Goal: Check status: Check status

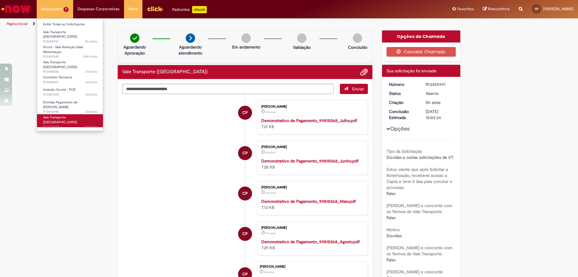
click at [61, 115] on span "Vale Transporte ([GEOGRAPHIC_DATA])" at bounding box center [60, 119] width 34 height 9
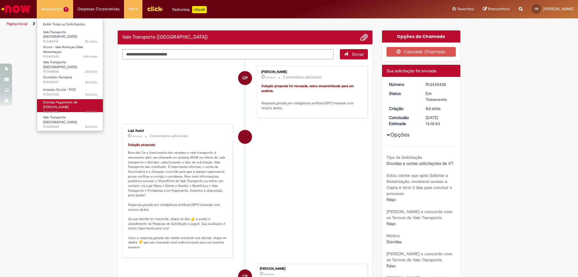
click at [61, 109] on span "3d atrás 3 dias atrás R13446986" at bounding box center [70, 111] width 54 height 5
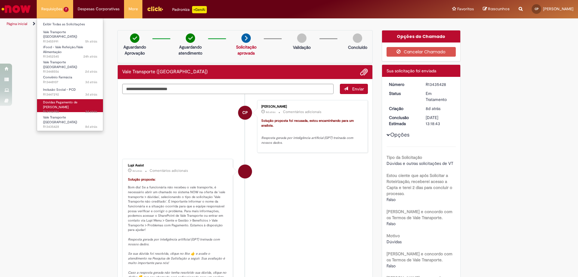
click at [61, 109] on span "3d atrás 3 dias atrás R13446986" at bounding box center [70, 111] width 54 height 5
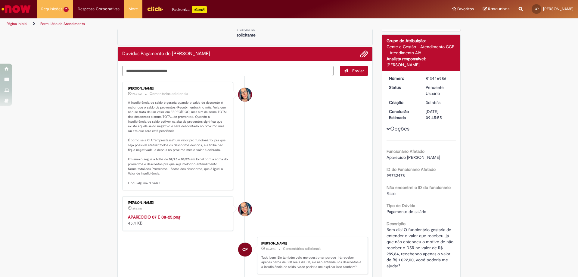
scroll to position [60, 0]
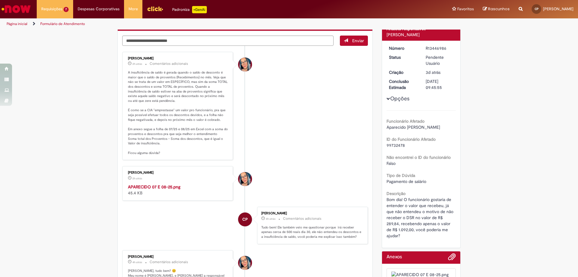
click at [188, 184] on img "Histórico de tíquete" at bounding box center [178, 184] width 100 height 0
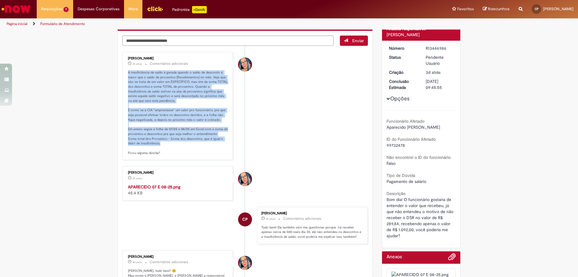
drag, startPoint x: 121, startPoint y: 70, endPoint x: 166, endPoint y: 145, distance: 87.5
click at [166, 145] on div "Maira Priscila Da Silva Arnaldo 2h atrás 2 horas atrás Comentários adicionais" at bounding box center [177, 106] width 111 height 108
copy p "A insuficiência de saldo é gerada quando o saldo de desconto é maior que o sald…"
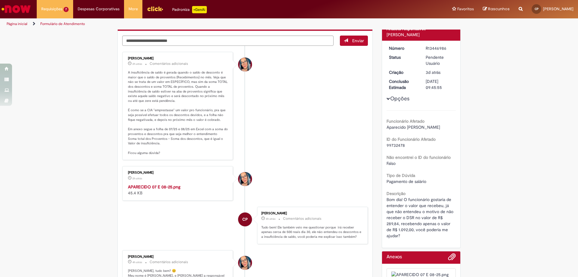
drag, startPoint x: 326, startPoint y: 172, endPoint x: 326, endPoint y: 169, distance: 3.1
click at [327, 171] on li "Maira Priscila Da Silva Arnaldo 2h atrás 2 horas atrás APARECIDO 07 E 08-25.png…" at bounding box center [245, 183] width 246 height 34
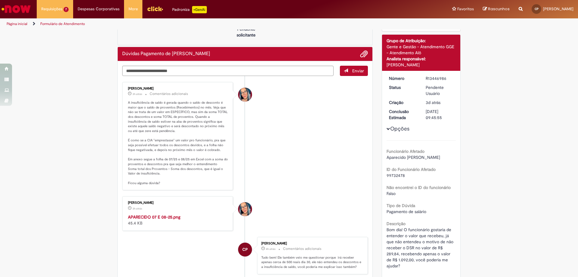
click at [179, 111] on p "A insuficiência de saldo é gerada quando o saldo de desconto é maior que o sald…" at bounding box center [178, 142] width 100 height 85
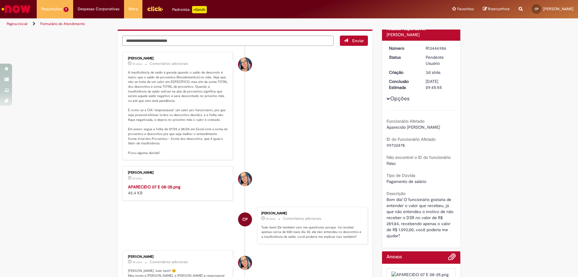
click at [249, 43] on textarea "Digite sua mensagem aqui..." at bounding box center [227, 41] width 211 height 10
click at [178, 41] on textarea "Digite sua mensagem aqui..." at bounding box center [227, 41] width 211 height 10
type textarea "**********"
click at [354, 43] on span "Enviar" at bounding box center [358, 40] width 12 height 5
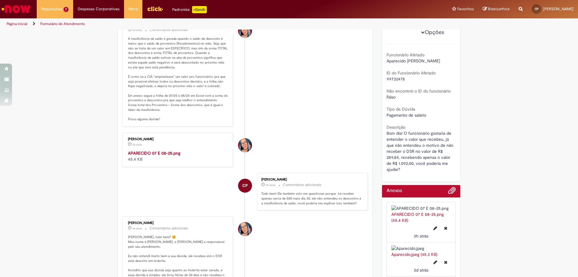
scroll to position [0, 0]
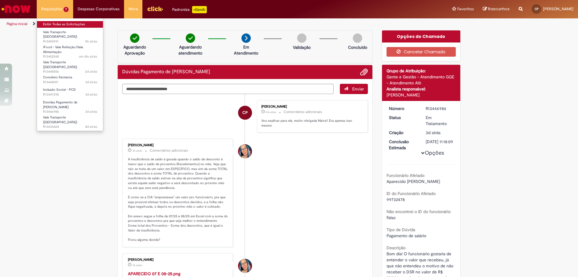
click at [54, 21] on link "Exibir Todas as Solicitações" at bounding box center [70, 24] width 66 height 7
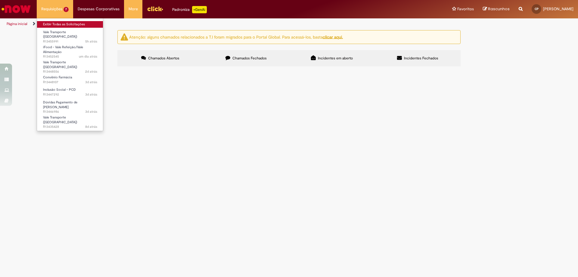
click at [54, 21] on link "Exibir Todas as Solicitações" at bounding box center [70, 24] width 66 height 7
click at [69, 46] on span "iFood - Vale Refeição/Vale Alimentação" at bounding box center [63, 49] width 40 height 9
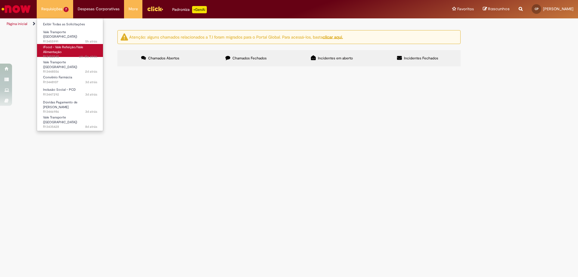
click at [69, 46] on span "iFood - Vale Refeição/Vale Alimentação" at bounding box center [63, 49] width 40 height 9
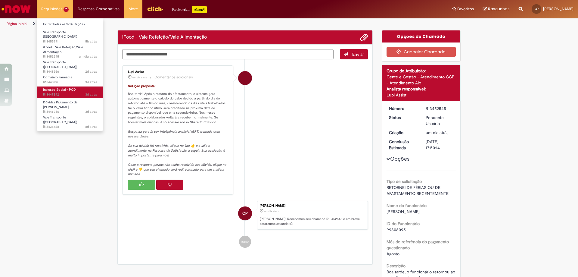
click at [57, 87] on span "Inclusão Social - PCD" at bounding box center [59, 89] width 33 height 5
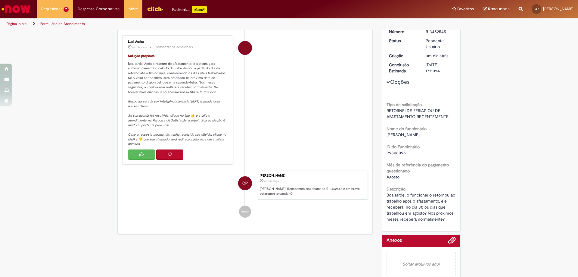
scroll to position [47, 0]
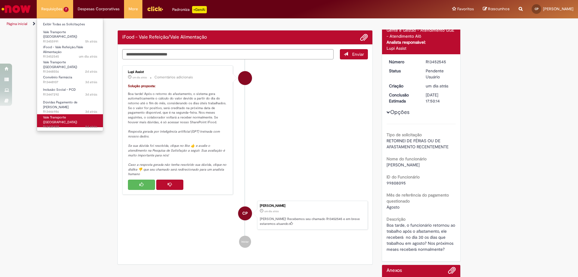
click at [71, 124] on span "8d atrás 8 dias atrás R13435428" at bounding box center [70, 126] width 54 height 5
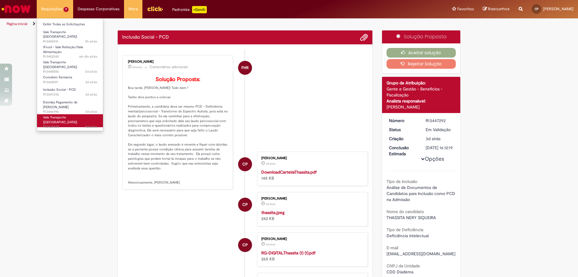
click at [71, 124] on span "8d atrás 8 dias atrás R13435428" at bounding box center [70, 126] width 54 height 5
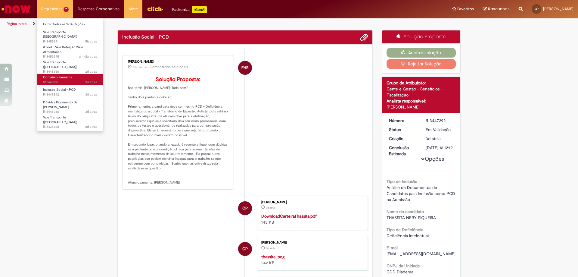
click at [56, 80] on span "3d atrás 3 dias atrás R13448107" at bounding box center [70, 82] width 54 height 5
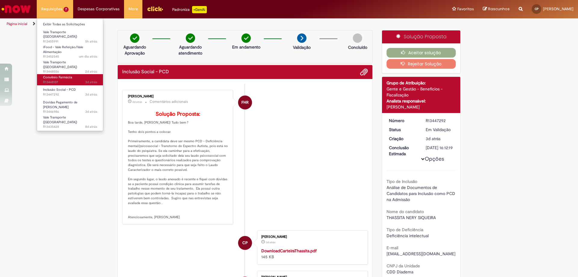
click at [56, 80] on span "3d atrás 3 dias atrás R13448107" at bounding box center [70, 82] width 54 height 5
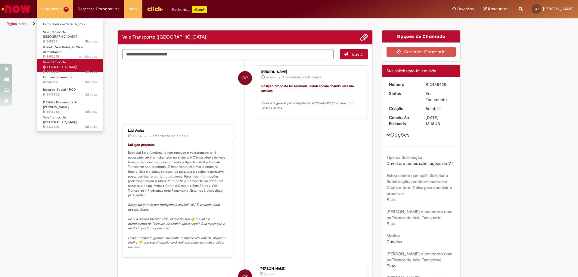
click at [58, 69] on span "2d atrás 2 dias atrás R13448556" at bounding box center [70, 71] width 54 height 5
click at [57, 69] on span "2d atrás 2 dias atrás R13448556" at bounding box center [70, 71] width 54 height 5
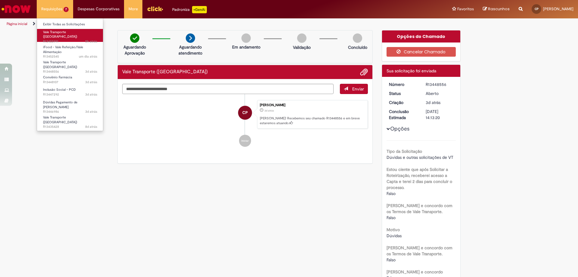
click at [60, 39] on span "5h atrás 5 horas atrás R13455991" at bounding box center [70, 41] width 54 height 5
click at [49, 39] on span "5h atrás 5 horas atrás R13455991" at bounding box center [70, 41] width 54 height 5
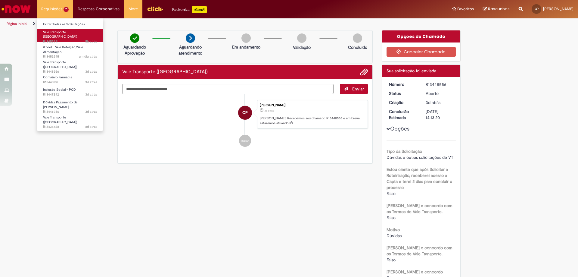
click at [47, 39] on span "5h atrás 5 horas atrás R13455991" at bounding box center [70, 41] width 54 height 5
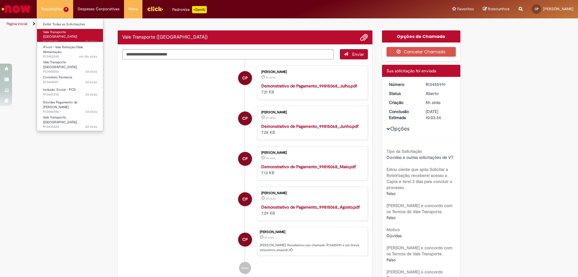
click at [48, 34] on span "Vale Transporte ([GEOGRAPHIC_DATA])" at bounding box center [60, 34] width 34 height 9
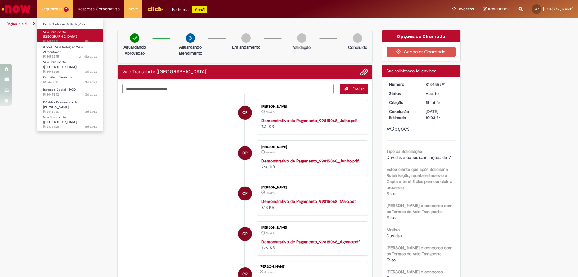
click at [61, 39] on span "5h atrás 5 horas atrás R13455991" at bounding box center [70, 41] width 54 height 5
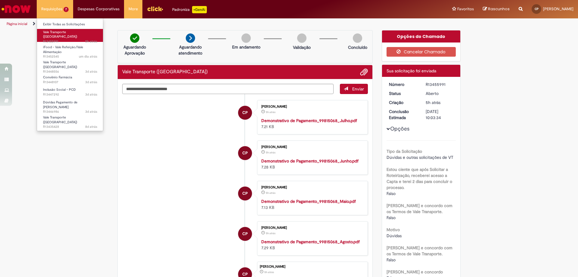
click at [61, 39] on span "5h atrás 5 horas atrás R13455991" at bounding box center [70, 41] width 54 height 5
click at [58, 34] on span "Vale Transporte ([GEOGRAPHIC_DATA])" at bounding box center [60, 34] width 34 height 9
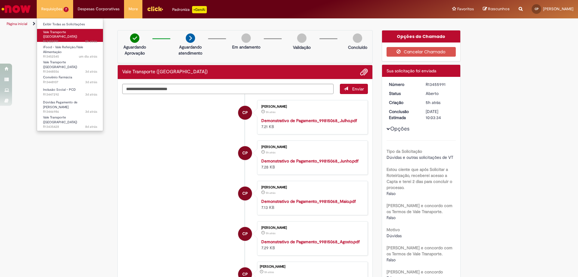
click at [58, 34] on span "Vale Transporte ([GEOGRAPHIC_DATA])" at bounding box center [60, 34] width 34 height 9
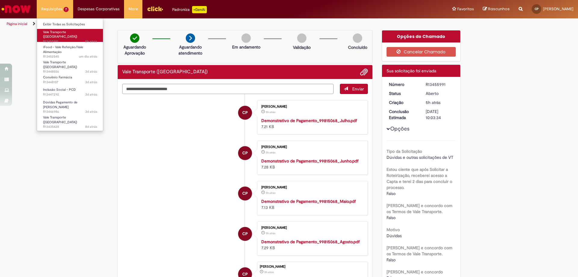
click at [58, 34] on span "Vale Transporte ([GEOGRAPHIC_DATA])" at bounding box center [60, 34] width 34 height 9
click at [57, 34] on span "Vale Transporte ([GEOGRAPHIC_DATA])" at bounding box center [60, 34] width 34 height 9
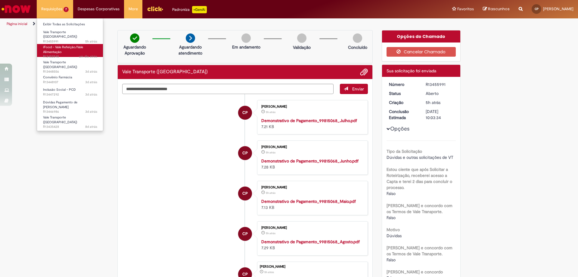
click at [55, 45] on span "iFood - Vale Refeição/Vale Alimentação" at bounding box center [63, 49] width 40 height 9
click at [54, 45] on span "iFood - Vale Refeição/Vale Alimentação" at bounding box center [63, 49] width 40 height 9
click at [58, 45] on span "iFood - Vale Refeição/Vale Alimentação" at bounding box center [63, 49] width 40 height 9
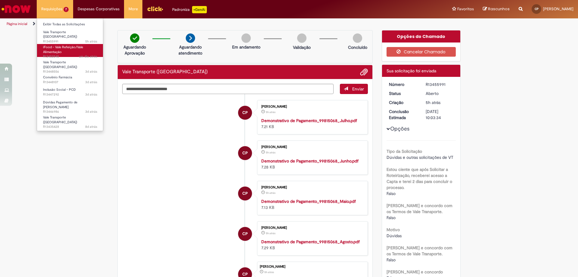
click at [58, 45] on span "iFood - Vale Refeição/Vale Alimentação" at bounding box center [63, 49] width 40 height 9
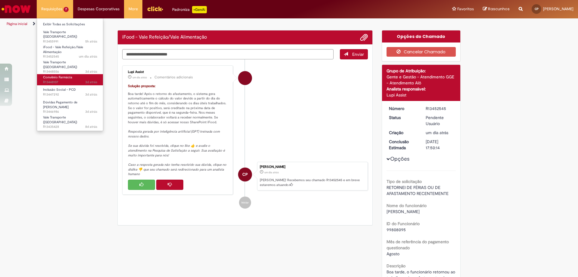
click at [64, 80] on span "3d atrás 3 dias atrás R13448107" at bounding box center [70, 82] width 54 height 5
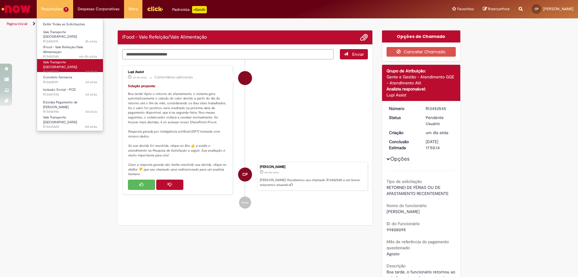
click at [64, 69] on span "3d atrás 3 dias atrás R13448556" at bounding box center [70, 71] width 54 height 5
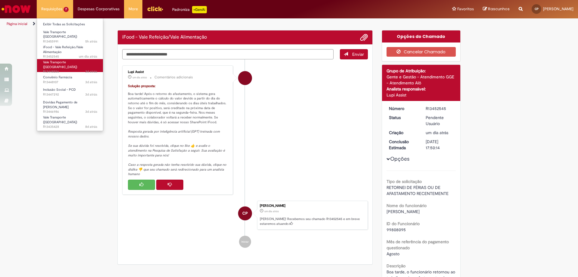
click at [64, 69] on span "3d atrás 3 dias atrás R13448556" at bounding box center [70, 71] width 54 height 5
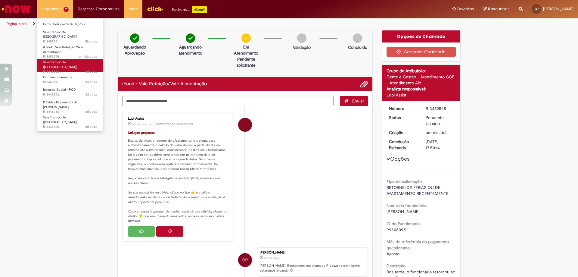
click at [64, 69] on span "3d atrás 3 dias atrás R13448556" at bounding box center [70, 71] width 54 height 5
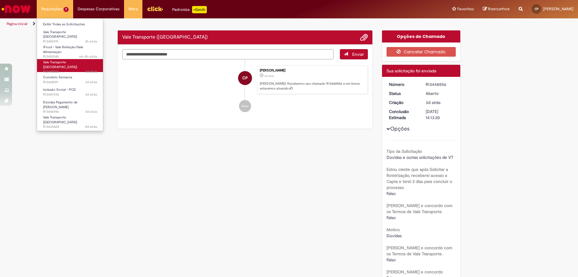
click at [64, 69] on span "3d atrás 3 dias atrás R13448556" at bounding box center [70, 71] width 54 height 5
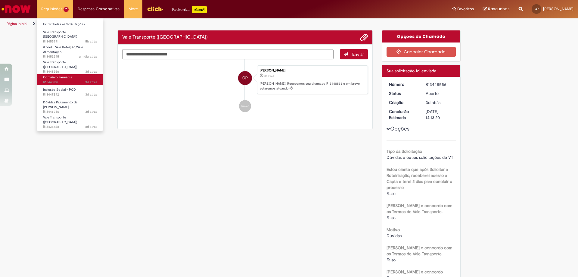
click at [67, 75] on span "Convênio Farmácia" at bounding box center [57, 77] width 29 height 5
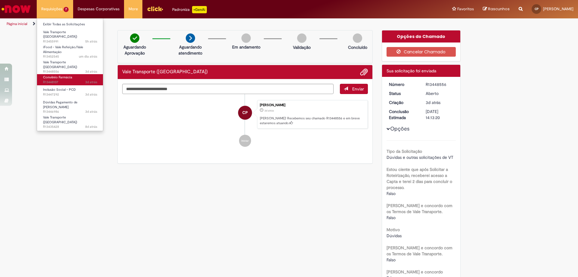
click at [67, 75] on span "Convênio Farmácia" at bounding box center [57, 77] width 29 height 5
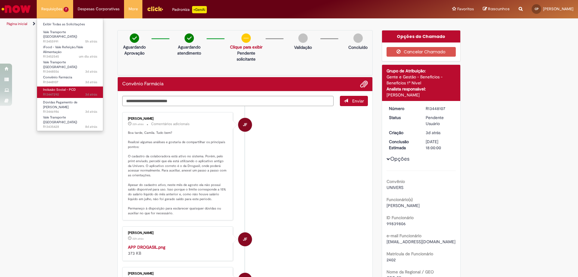
click at [55, 92] on span "3d atrás 3 dias atrás R13447292" at bounding box center [70, 94] width 54 height 5
click at [45, 87] on span "Inclusão Social - PCD" at bounding box center [59, 89] width 33 height 5
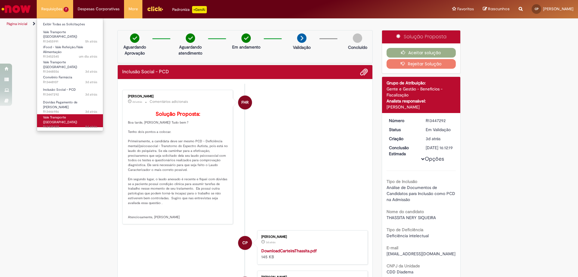
click at [57, 124] on span "8d atrás 8 dias atrás R13435428" at bounding box center [70, 126] width 54 height 5
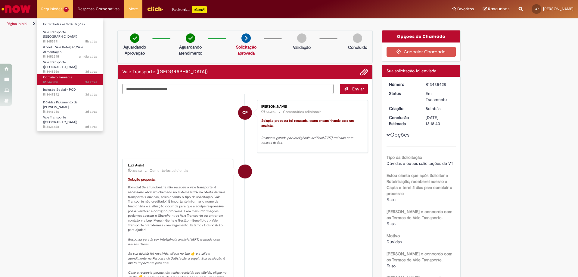
click at [61, 80] on span "3d atrás 3 dias atrás R13448107" at bounding box center [70, 82] width 54 height 5
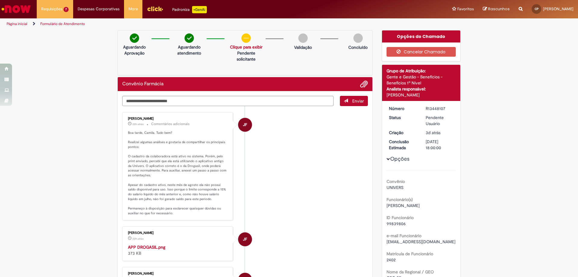
click at [193, 52] on p "Aguardando atendimento" at bounding box center [189, 50] width 28 height 12
click at [200, 99] on textarea "Digite sua mensagem aqui..." at bounding box center [227, 101] width 211 height 10
type textarea "*"
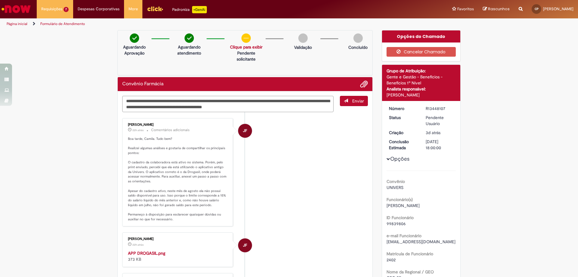
click at [293, 107] on textarea "**********" at bounding box center [227, 104] width 211 height 16
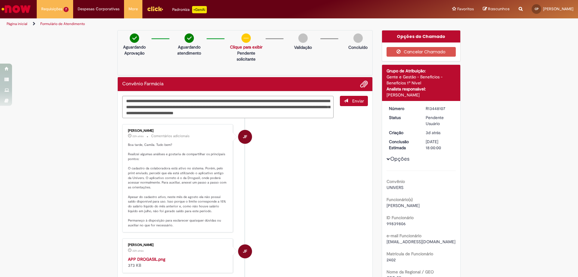
paste textarea "**********"
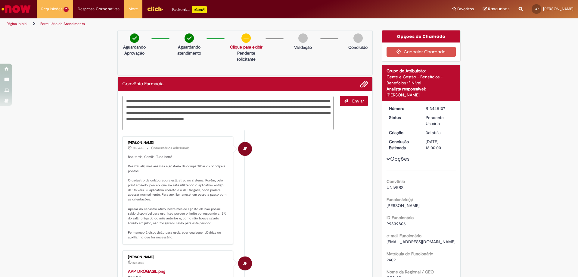
click at [298, 113] on textarea "**********" at bounding box center [227, 113] width 211 height 34
click at [229, 116] on textarea "**********" at bounding box center [227, 113] width 211 height 34
click at [261, 125] on textarea "**********" at bounding box center [227, 113] width 211 height 34
click at [249, 118] on textarea "**********" at bounding box center [227, 113] width 211 height 34
click at [213, 125] on textarea "**********" at bounding box center [227, 113] width 211 height 34
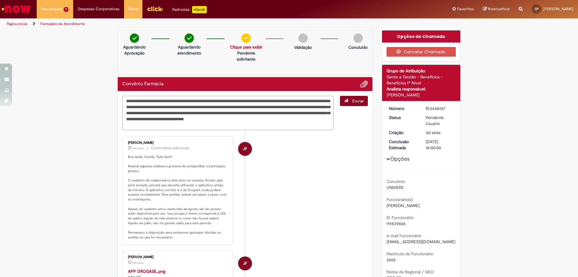
type textarea "**********"
click at [340, 98] on button "Enviar" at bounding box center [354, 101] width 28 height 10
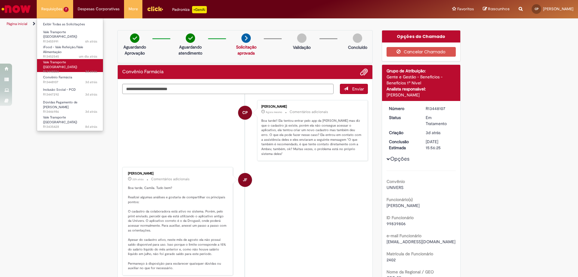
click at [49, 60] on span "Vale Transporte ([GEOGRAPHIC_DATA])" at bounding box center [60, 64] width 34 height 9
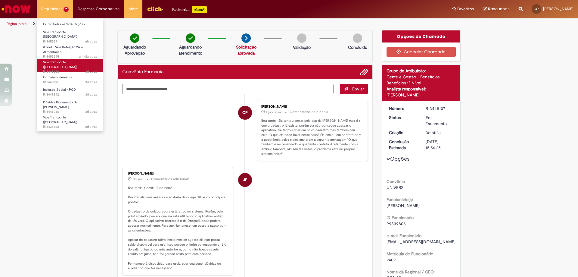
click at [49, 60] on span "Vale Transporte ([GEOGRAPHIC_DATA])" at bounding box center [60, 64] width 34 height 9
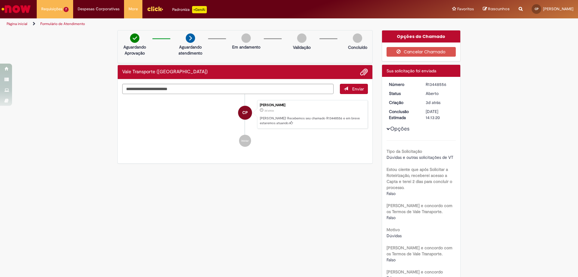
click at [26, 3] on img "Ir para a Homepage" at bounding box center [16, 9] width 31 height 12
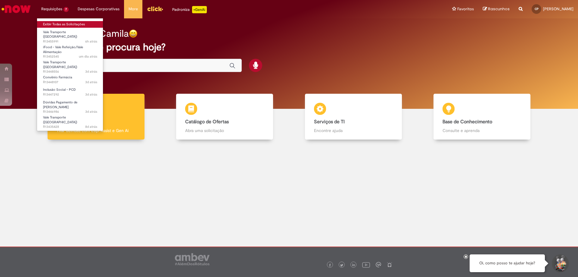
click at [65, 23] on link "Exibir Todas as Solicitações" at bounding box center [70, 24] width 66 height 7
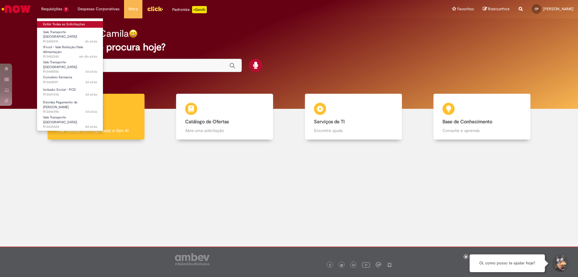
click at [65, 23] on link "Exibir Todas as Solicitações" at bounding box center [70, 24] width 66 height 7
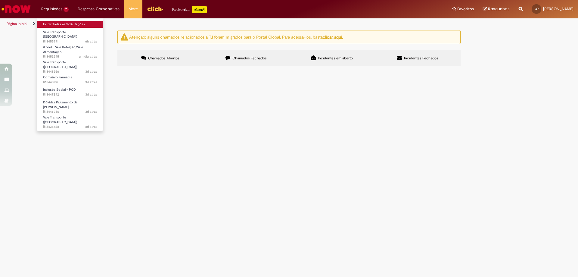
click at [65, 23] on link "Exibir Todas as Solicitações" at bounding box center [70, 24] width 66 height 7
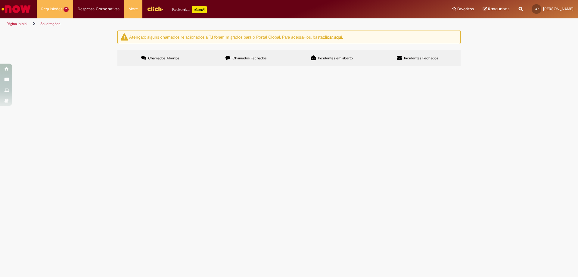
click at [405, 50] on label "Incidentes Fechados" at bounding box center [418, 58] width 86 height 16
drag, startPoint x: 401, startPoint y: 57, endPoint x: 361, endPoint y: 61, distance: 40.5
click at [401, 57] on icon at bounding box center [399, 57] width 5 height 5
click at [354, 55] on label "Incidentes em aberto" at bounding box center [332, 58] width 86 height 16
click at [254, 58] on span "Chamados Fechados" at bounding box center [249, 58] width 34 height 5
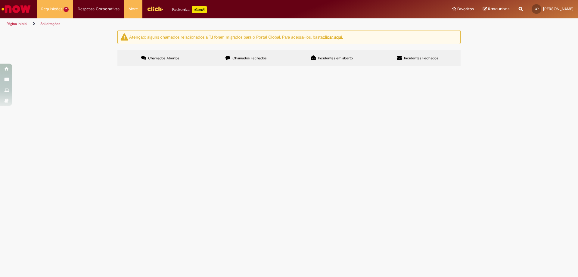
click at [172, 57] on span "Chamados Abertos" at bounding box center [163, 58] width 31 height 5
click at [30, 11] on img "Ir para a Homepage" at bounding box center [16, 9] width 31 height 12
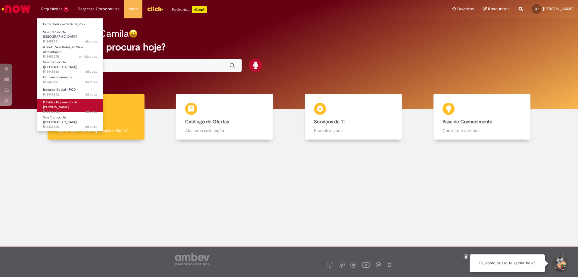
click at [77, 100] on span "Dúvidas Pagamento de Salário" at bounding box center [60, 104] width 34 height 9
click at [77, 100] on span "Dúvidas Pagamento de [PERSON_NAME]" at bounding box center [60, 104] width 34 height 9
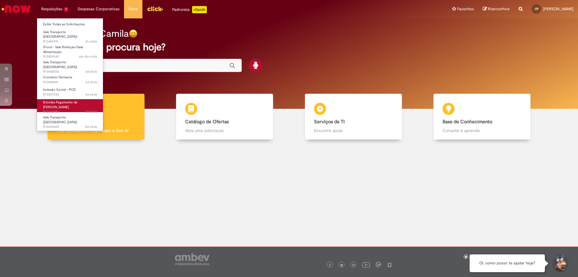
click at [77, 100] on span "Dúvidas Pagamento de [PERSON_NAME]" at bounding box center [60, 104] width 34 height 9
click at [79, 99] on link "Dúvidas Pagamento de Salário 3d atrás 3 dias atrás R13446986" at bounding box center [70, 105] width 66 height 13
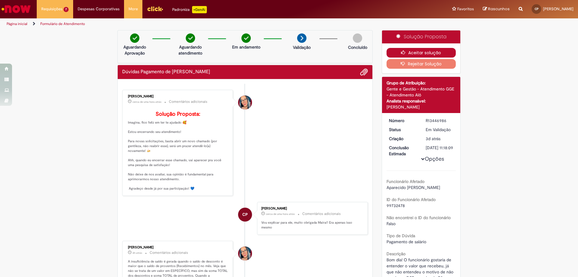
click at [401, 51] on icon "button" at bounding box center [404, 52] width 7 height 4
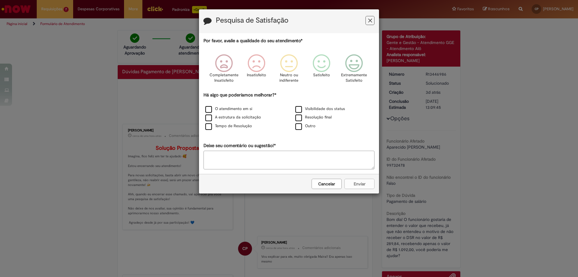
click at [369, 21] on icon "Feedback" at bounding box center [370, 20] width 4 height 6
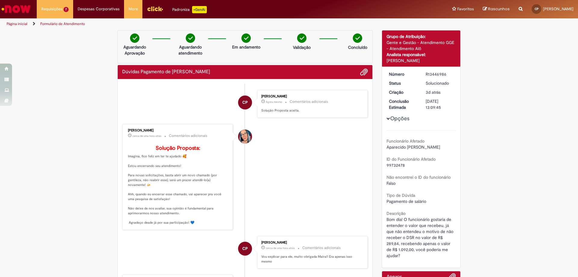
click at [31, 7] on img "Ir para a Homepage" at bounding box center [16, 9] width 31 height 12
click at [30, 7] on img "Ir para a Homepage" at bounding box center [16, 9] width 31 height 12
click at [29, 7] on img "Ir para a Homepage" at bounding box center [16, 9] width 31 height 12
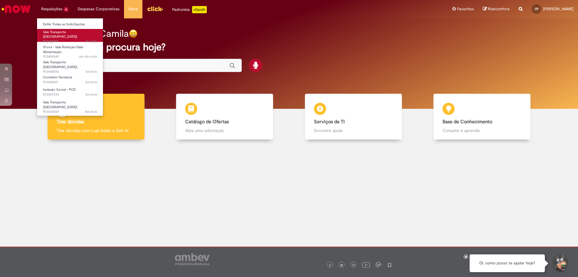
click at [53, 33] on span "Vale Transporte ([GEOGRAPHIC_DATA])" at bounding box center [60, 34] width 34 height 9
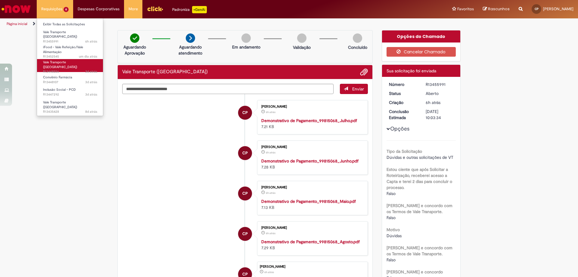
click at [52, 69] on span "3d atrás 3 dias atrás R13448556" at bounding box center [70, 71] width 54 height 5
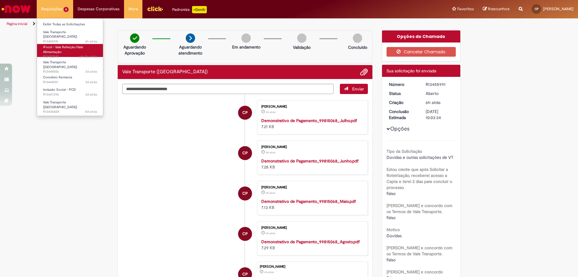
click at [53, 54] on span "um dia atrás um dia atrás R13452545" at bounding box center [70, 56] width 54 height 5
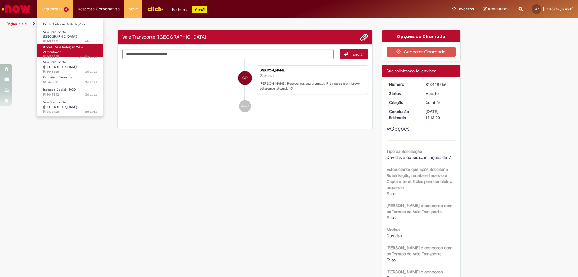
click at [57, 54] on span "um dia atrás um dia atrás R13452545" at bounding box center [70, 56] width 54 height 5
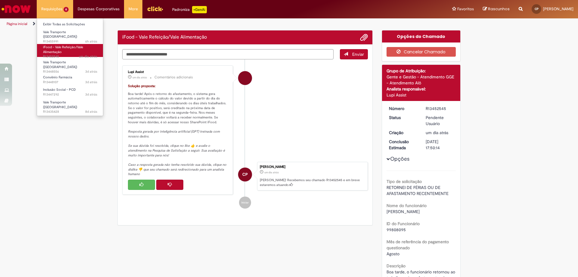
click at [57, 54] on span "um dia atrás um dia atrás R13452545" at bounding box center [70, 56] width 54 height 5
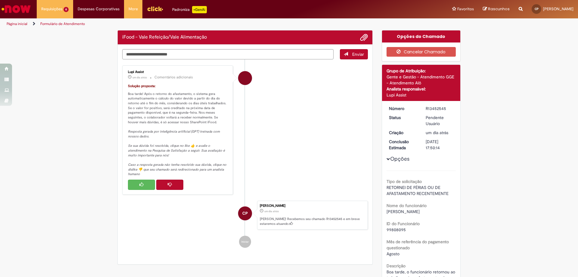
click at [135, 188] on button "Histórico de tíquete" at bounding box center [141, 184] width 27 height 10
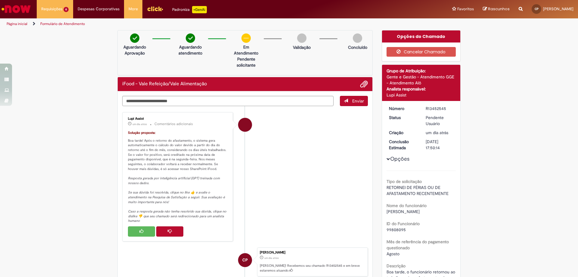
click at [135, 230] on button "Histórico de tíquete" at bounding box center [141, 231] width 27 height 10
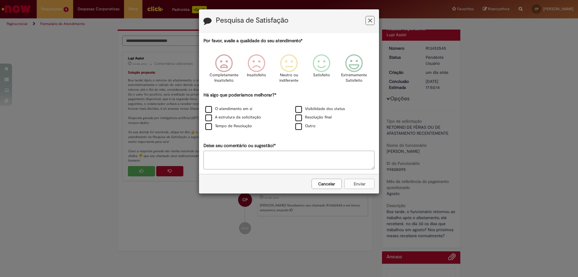
scroll to position [48, 0]
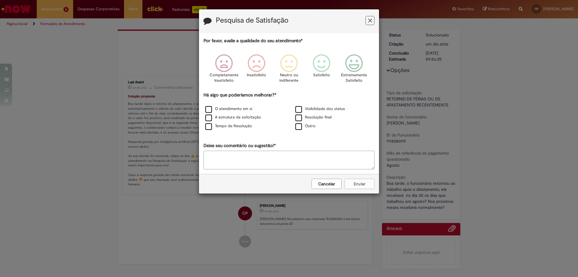
click at [368, 23] on button "Feedback" at bounding box center [369, 20] width 9 height 9
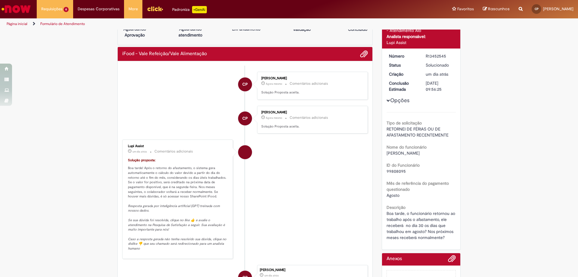
scroll to position [0, 0]
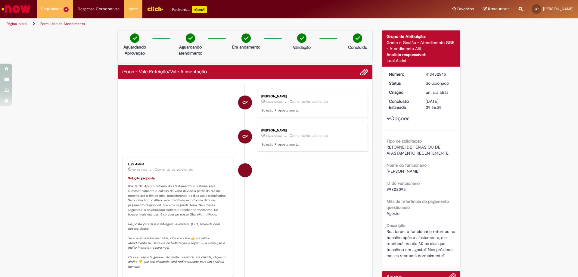
click at [20, 5] on img "Ir para a Homepage" at bounding box center [16, 9] width 31 height 12
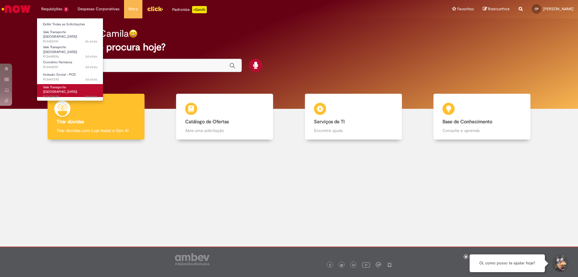
click at [68, 85] on span "Vale Transporte ([GEOGRAPHIC_DATA])" at bounding box center [60, 89] width 34 height 9
click at [76, 84] on link "Vale Transporte (VT) 8d atrás 8 dias atrás R13435428" at bounding box center [70, 90] width 66 height 13
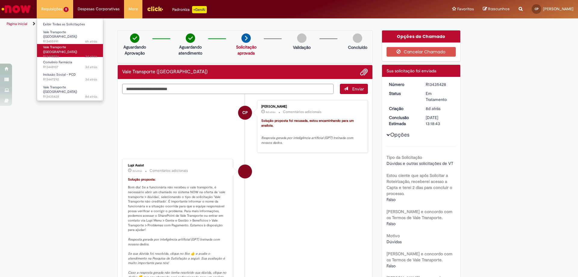
click at [70, 46] on span "Vale Transporte ([GEOGRAPHIC_DATA])" at bounding box center [60, 49] width 34 height 9
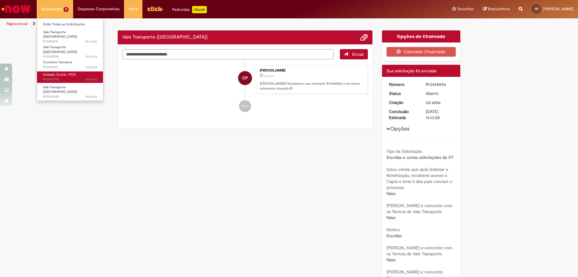
click at [53, 77] on span "3d atrás 3 dias atrás R13447292" at bounding box center [70, 79] width 54 height 5
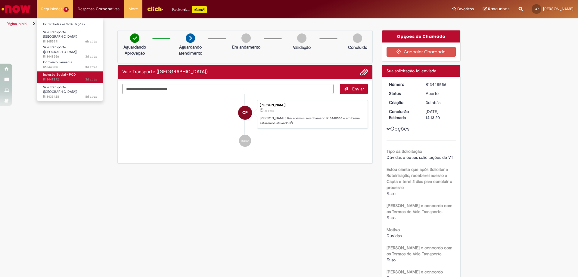
click at [53, 77] on span "3d atrás 3 dias atrás R13447292" at bounding box center [70, 79] width 54 height 5
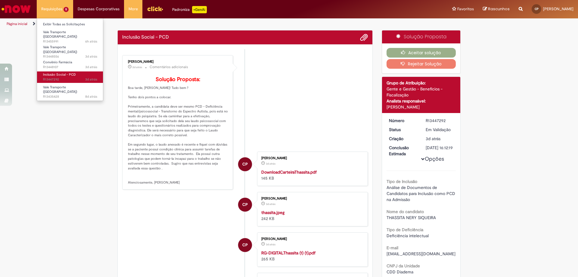
click at [61, 72] on span "Inclusão Social - PCD" at bounding box center [59, 74] width 33 height 5
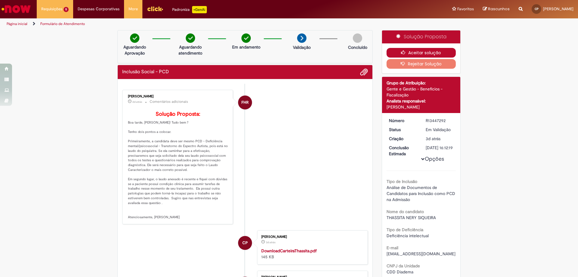
click at [423, 54] on button "Aceitar solução" at bounding box center [422, 53] width 70 height 10
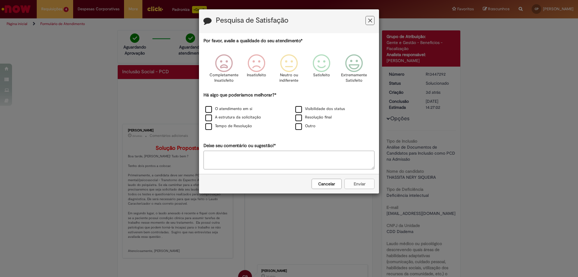
click at [376, 17] on div "Pesquisa de Satisfação" at bounding box center [289, 21] width 180 height 24
click at [372, 22] on button "Feedback" at bounding box center [369, 20] width 9 height 9
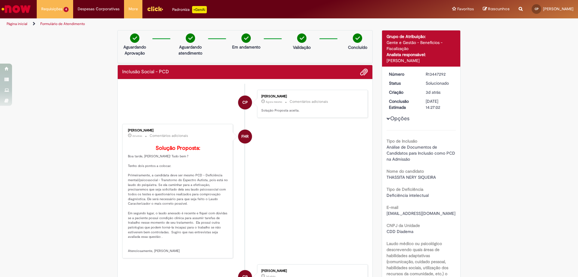
click at [21, 11] on img "Ir para a Homepage" at bounding box center [16, 9] width 31 height 12
